Goal: Information Seeking & Learning: Learn about a topic

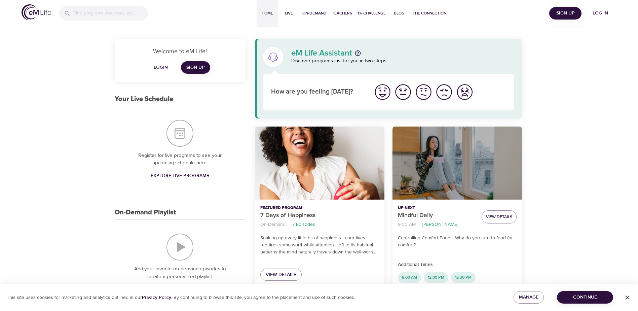
click at [460, 156] on div "Mindful Daily" at bounding box center [456, 162] width 129 height 73
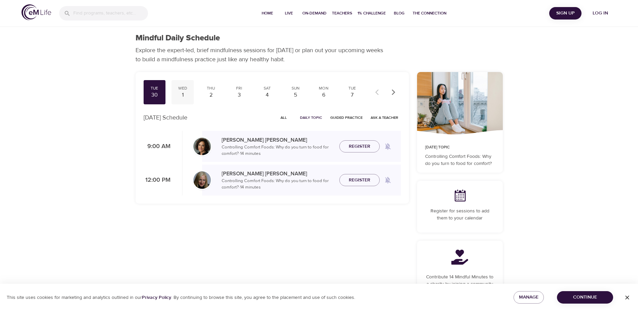
click at [182, 93] on div "1" at bounding box center [182, 95] width 17 height 8
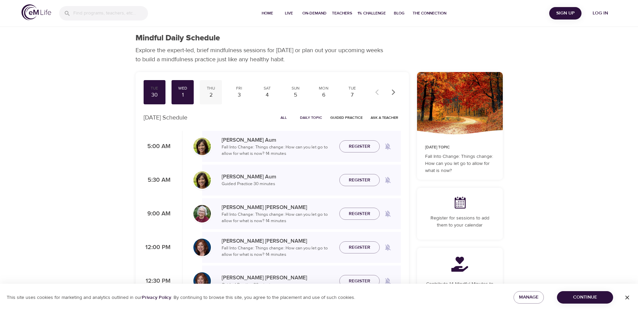
click at [209, 93] on div "2" at bounding box center [210, 95] width 17 height 8
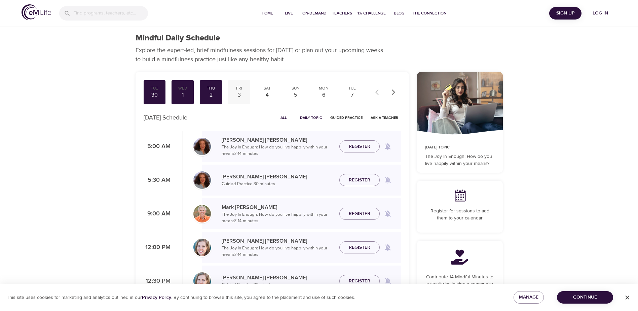
click at [240, 93] on div "3" at bounding box center [239, 95] width 17 height 8
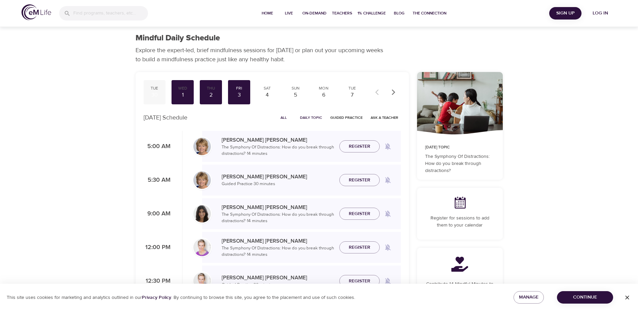
click at [158, 91] on div "30" at bounding box center [154, 95] width 17 height 8
